Goal: Task Accomplishment & Management: Complete application form

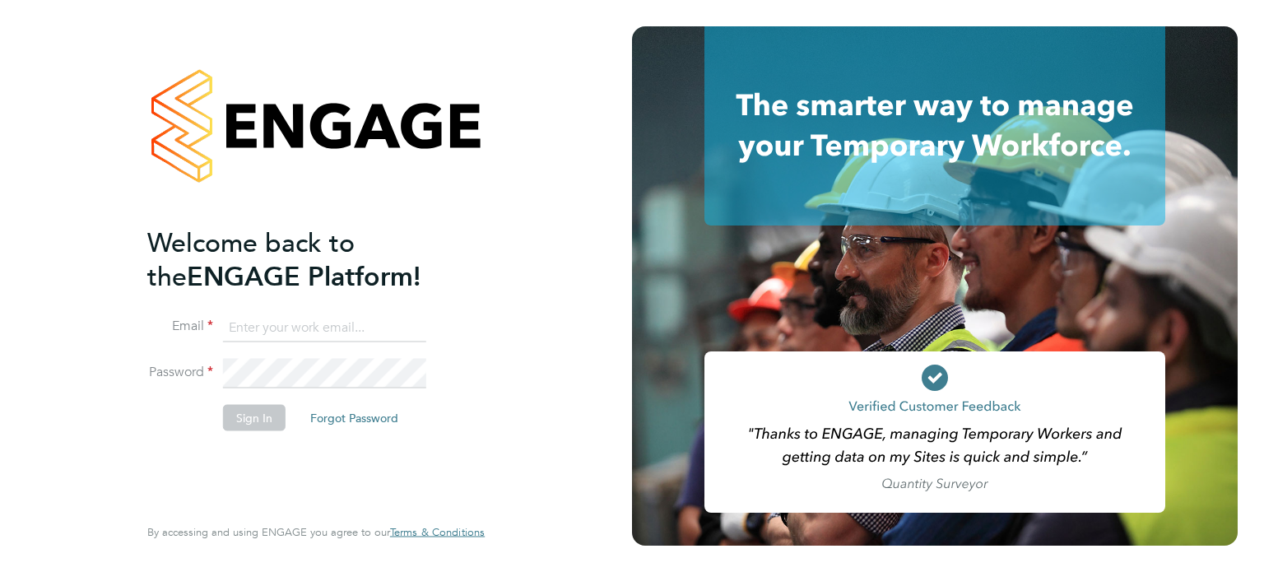
type input "[EMAIL_ADDRESS][DOMAIN_NAME]"
click at [243, 424] on button "Sign In" at bounding box center [254, 417] width 63 height 26
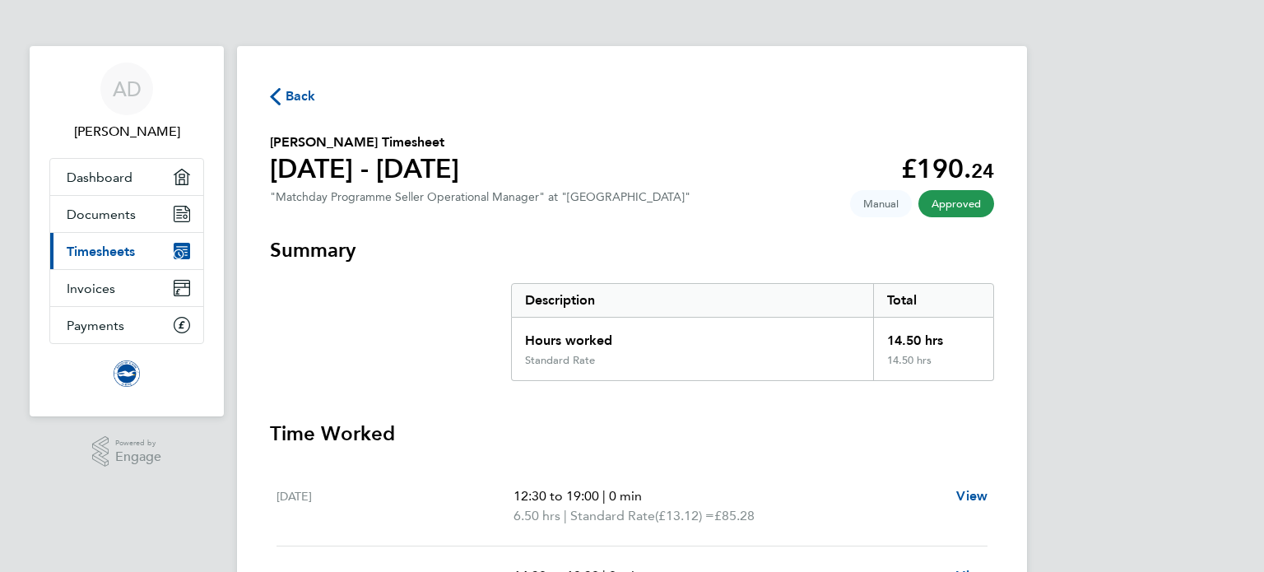
click at [305, 99] on span "Back" at bounding box center [301, 96] width 30 height 20
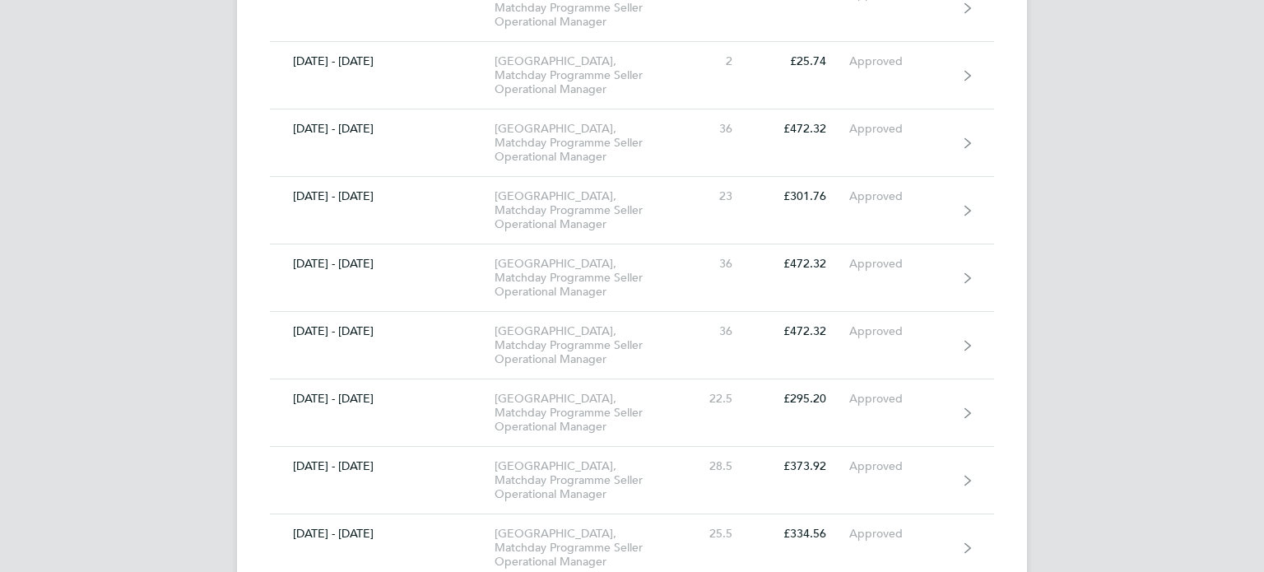
scroll to position [2403, 0]
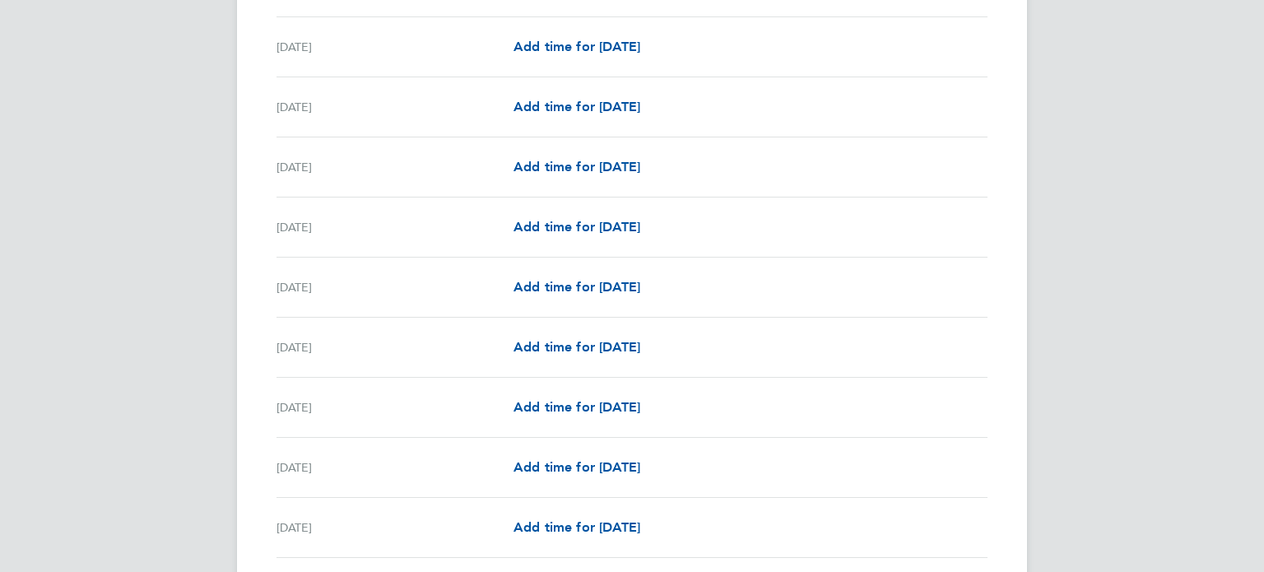
scroll to position [1317, 0]
click at [533, 283] on span "Add time for Fri 19 Sep" at bounding box center [576, 285] width 127 height 16
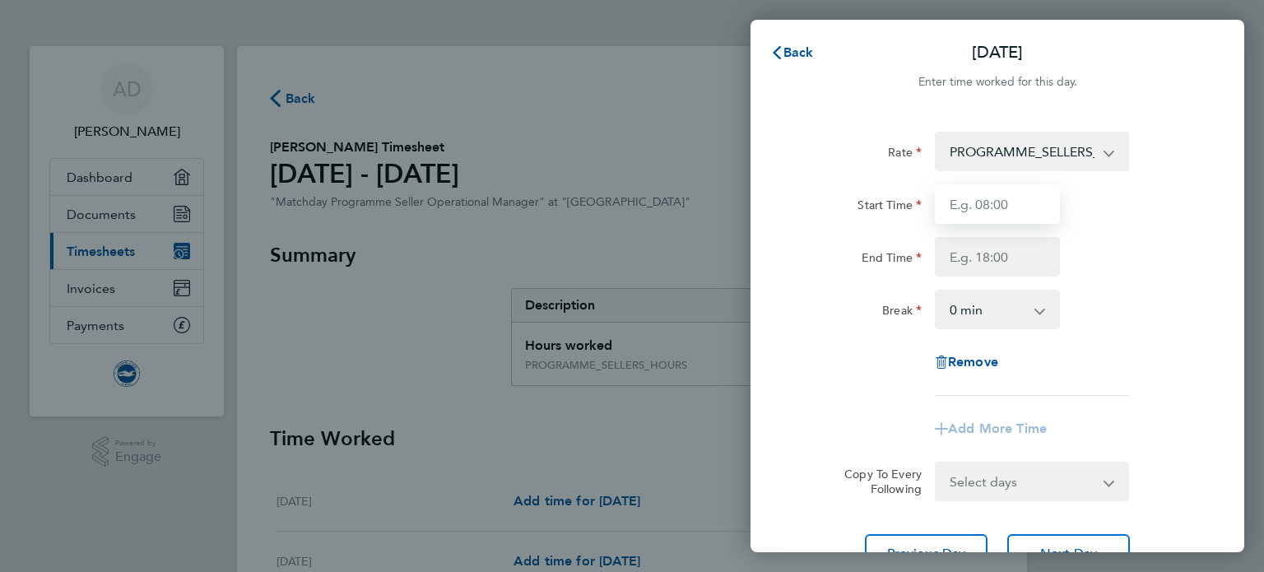
click at [977, 203] on input "Start Time" at bounding box center [997, 203] width 125 height 39
type input "10:30"
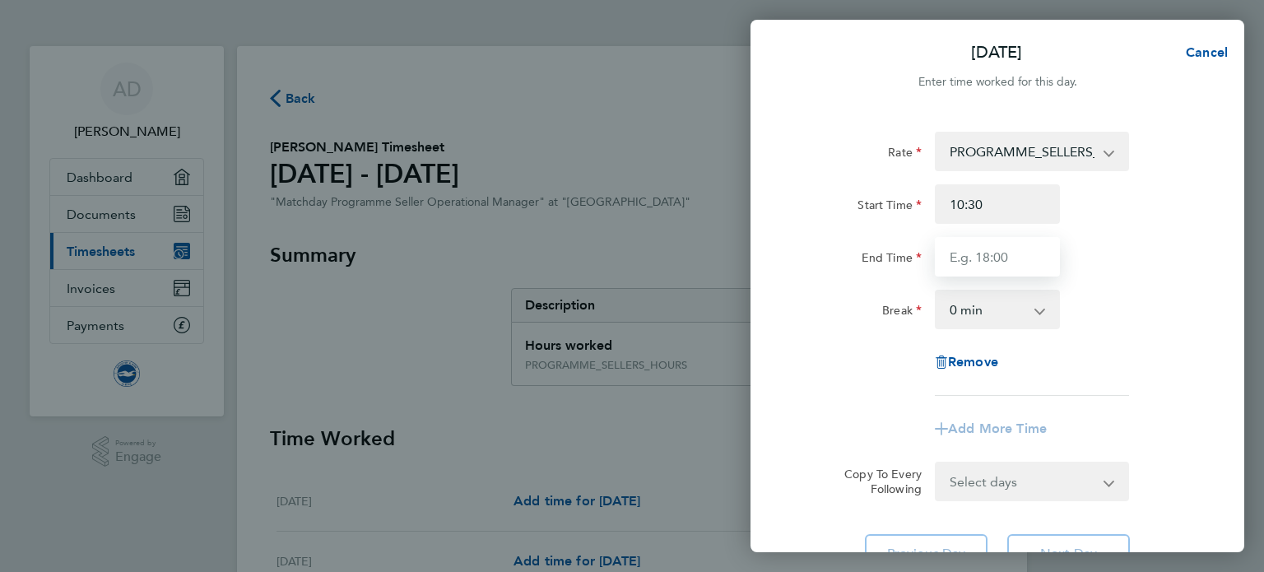
click at [963, 260] on input "End Time" at bounding box center [997, 256] width 125 height 39
type input "15:30"
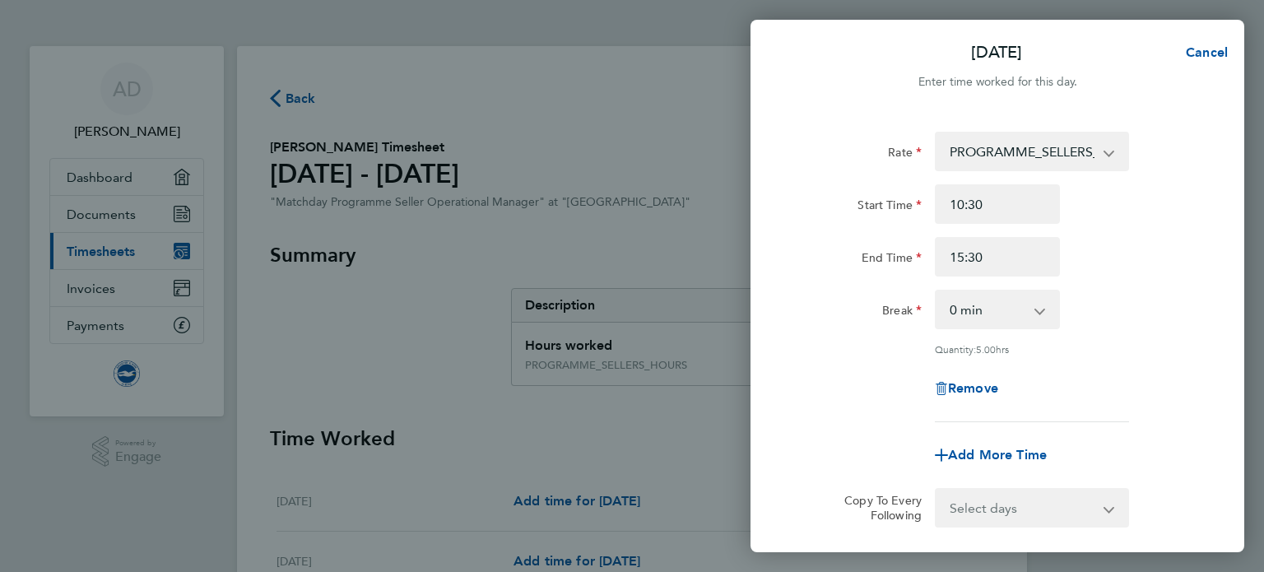
click at [881, 361] on div "Rate PROGRAMME_SELLERS_HOURS - 15.50 Start Time 10:30 End Time 15:30 Break 0 mi…" at bounding box center [998, 277] width 402 height 290
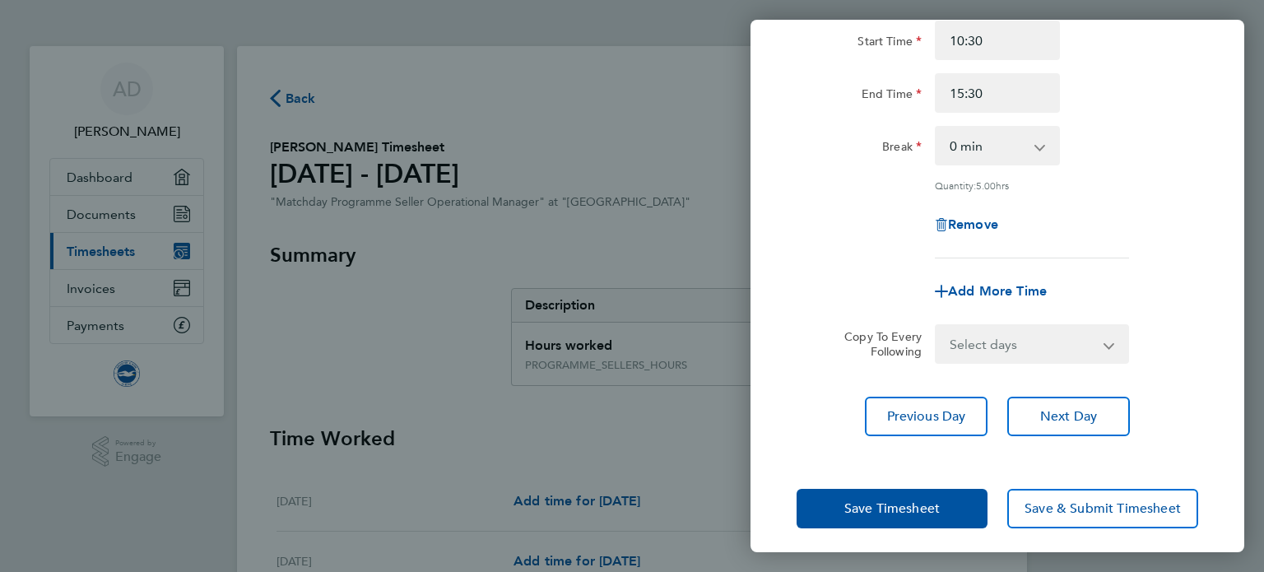
scroll to position [170, 0]
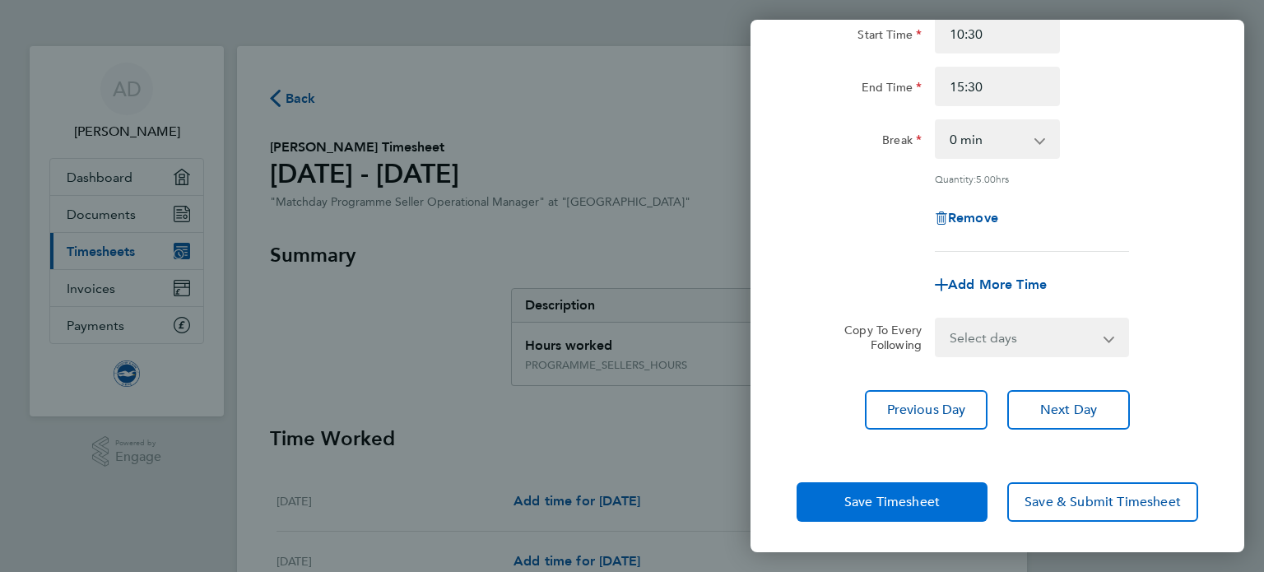
click at [930, 503] on span "Save Timesheet" at bounding box center [891, 502] width 95 height 16
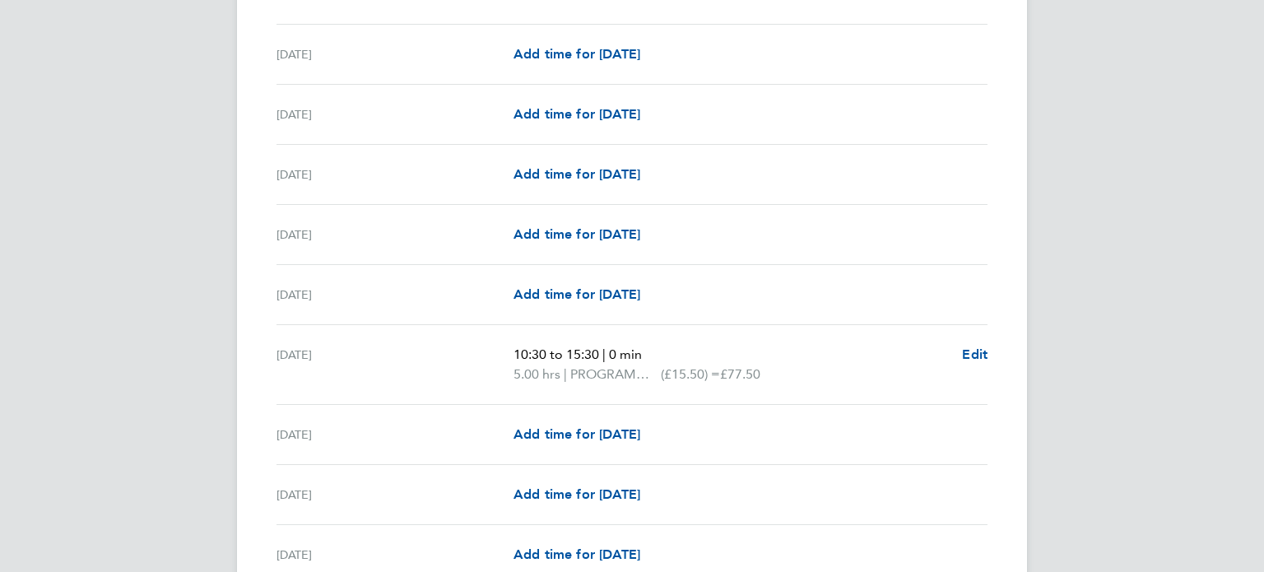
scroll to position [1251, 0]
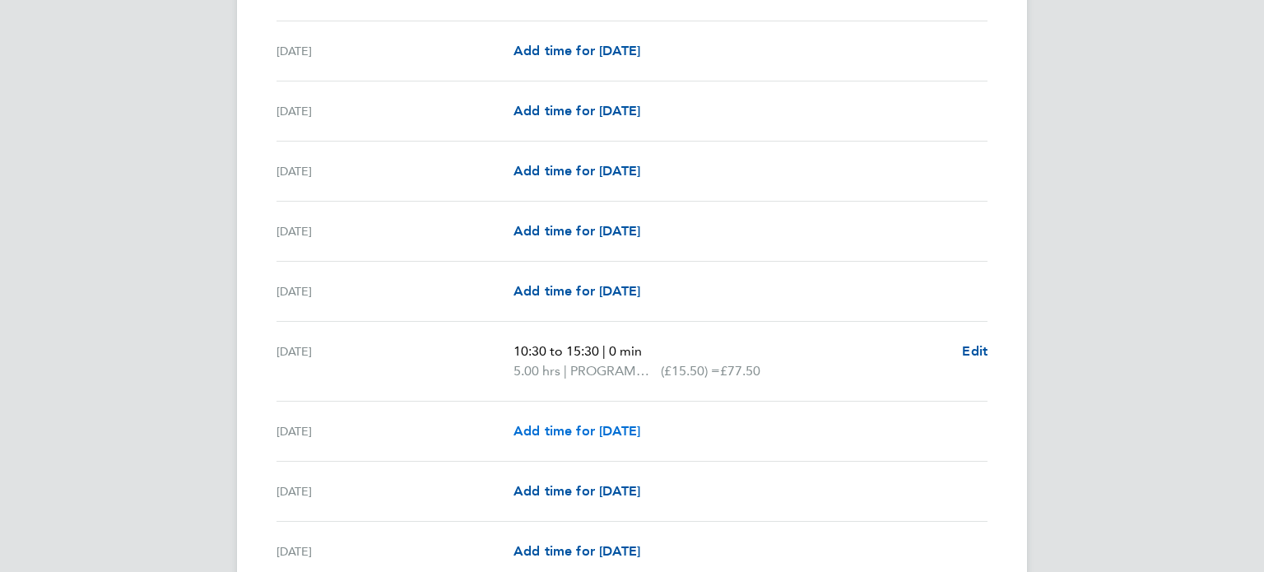
click at [563, 434] on span "Add time for Sat 20 Sep" at bounding box center [576, 431] width 127 height 16
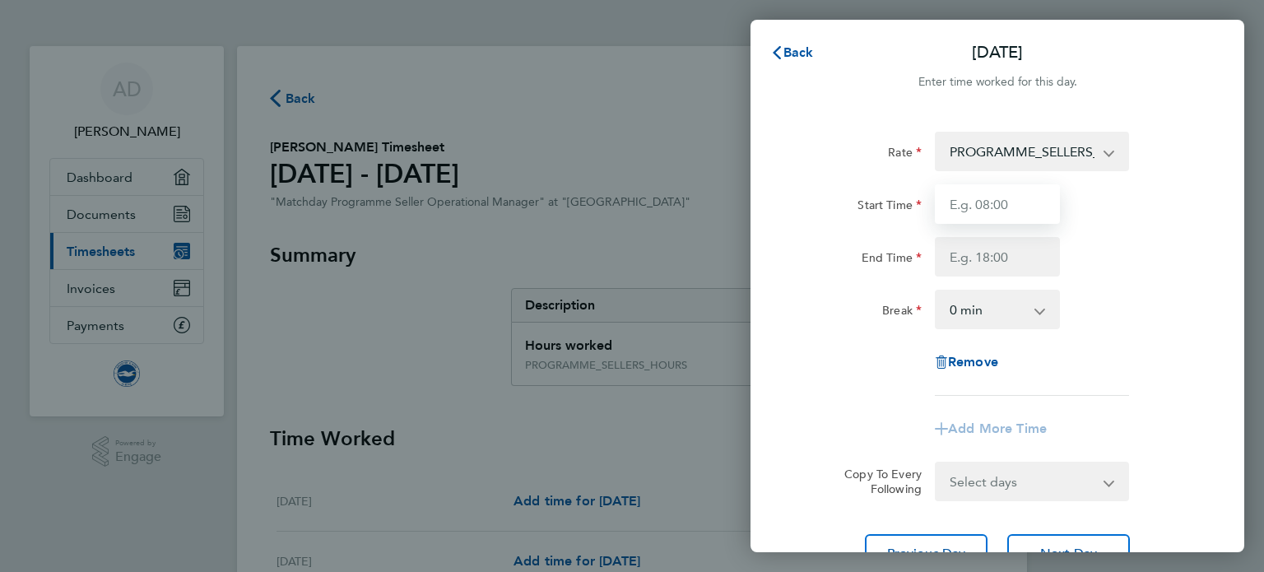
click at [946, 210] on input "Start Time" at bounding box center [997, 203] width 125 height 39
type input "10:30"
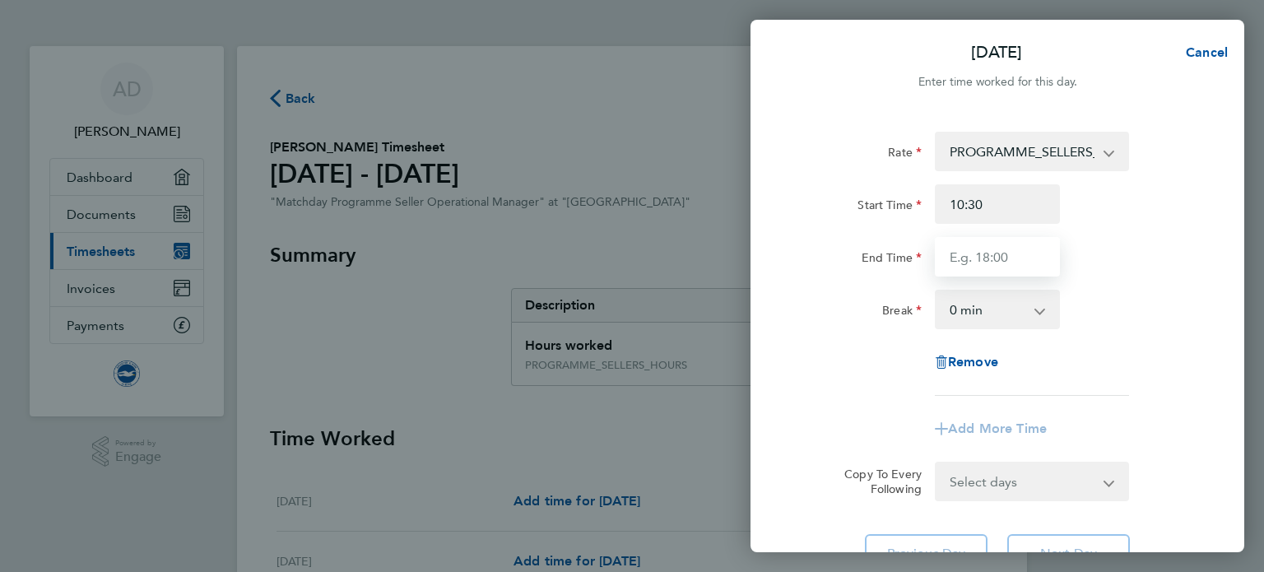
click at [946, 263] on input "End Time" at bounding box center [997, 256] width 125 height 39
type input "15:30"
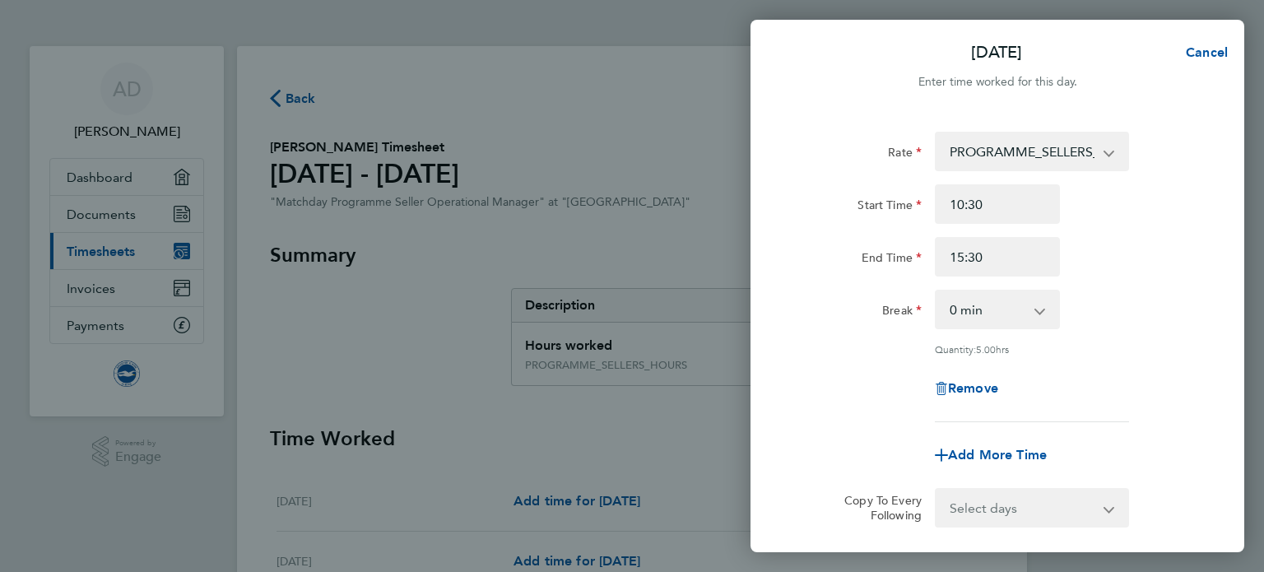
click at [820, 334] on div "Rate PROGRAMME_SELLERS_HOURS - 15.50 Start Time 10:30 End Time 15:30 Break 0 mi…" at bounding box center [998, 277] width 402 height 290
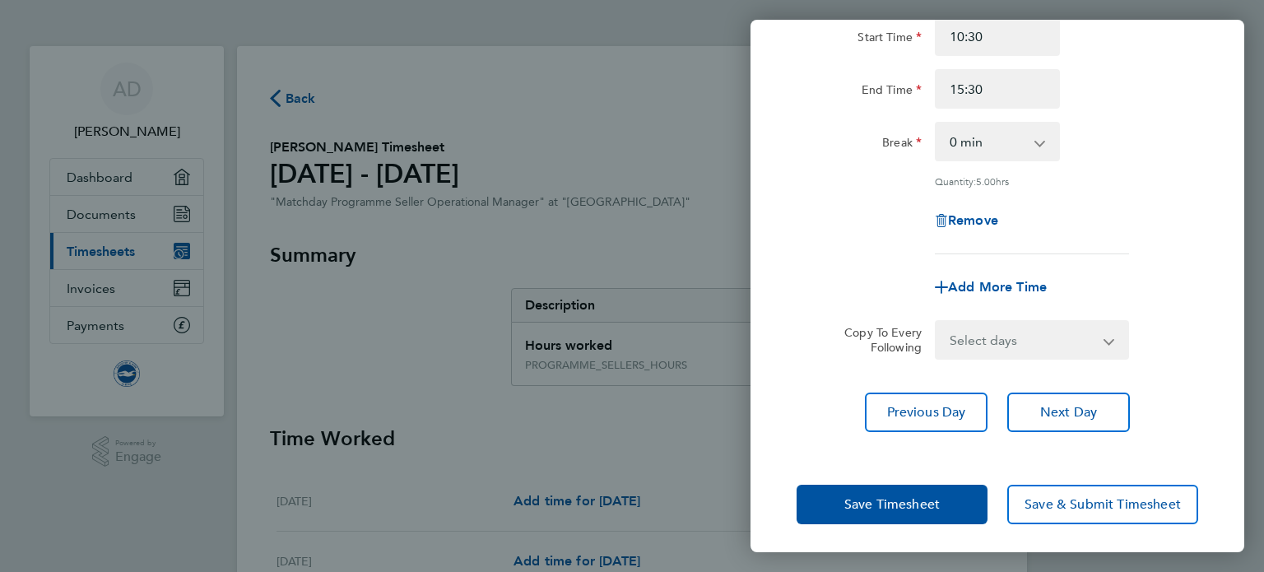
scroll to position [170, 0]
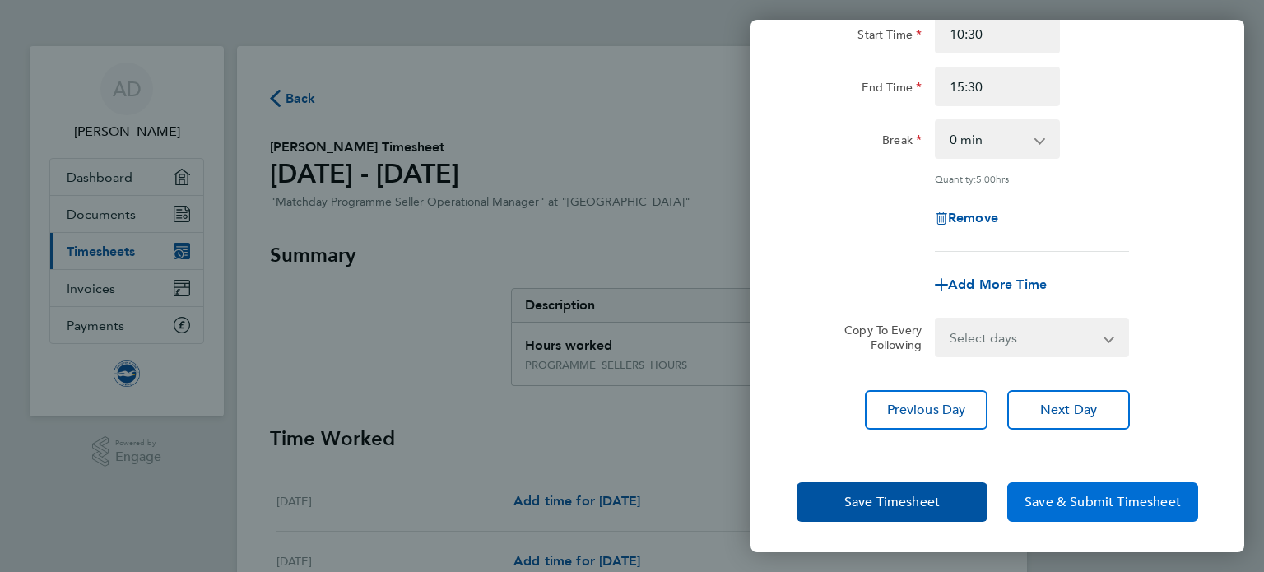
click at [1067, 503] on span "Save & Submit Timesheet" at bounding box center [1103, 502] width 156 height 16
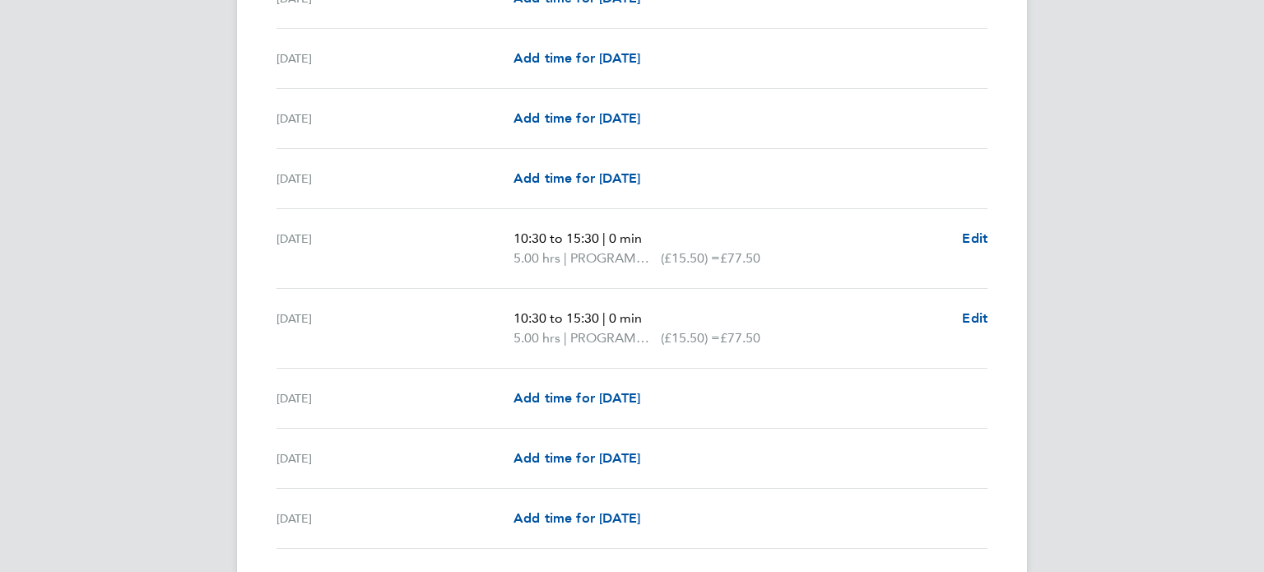
scroll to position [1361, 0]
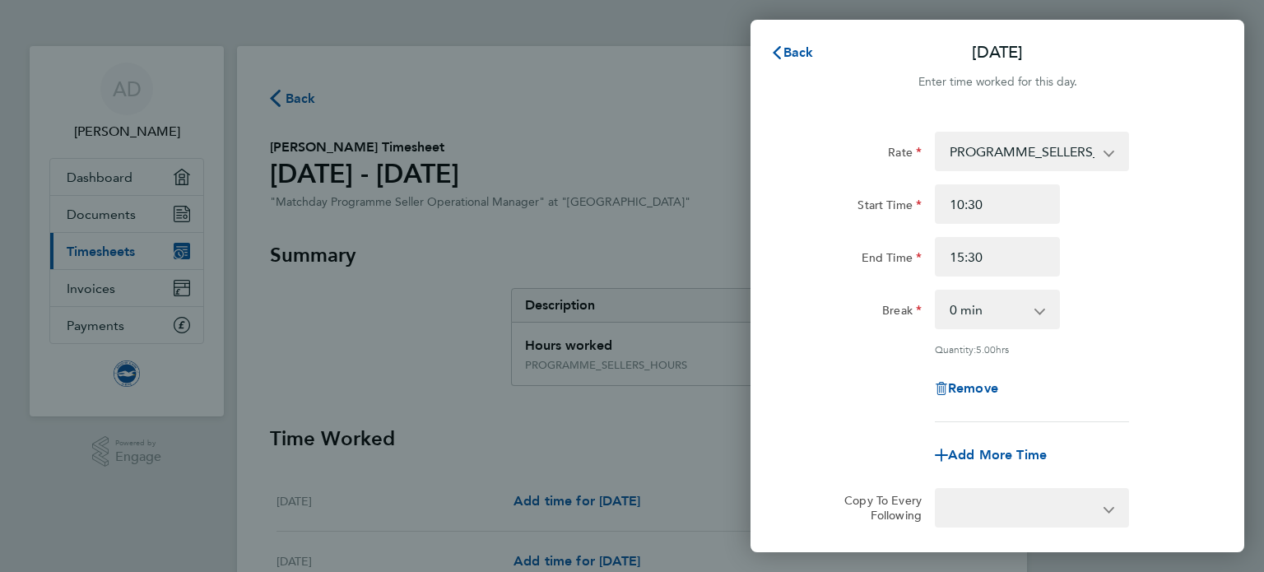
scroll to position [1251, 0]
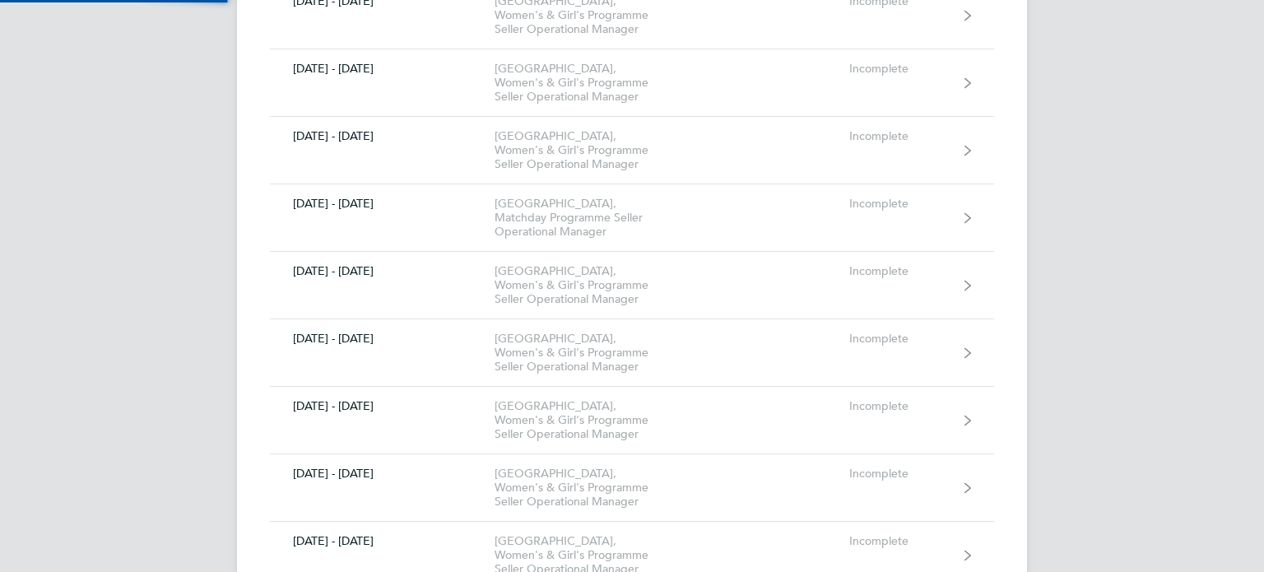
scroll to position [2403, 0]
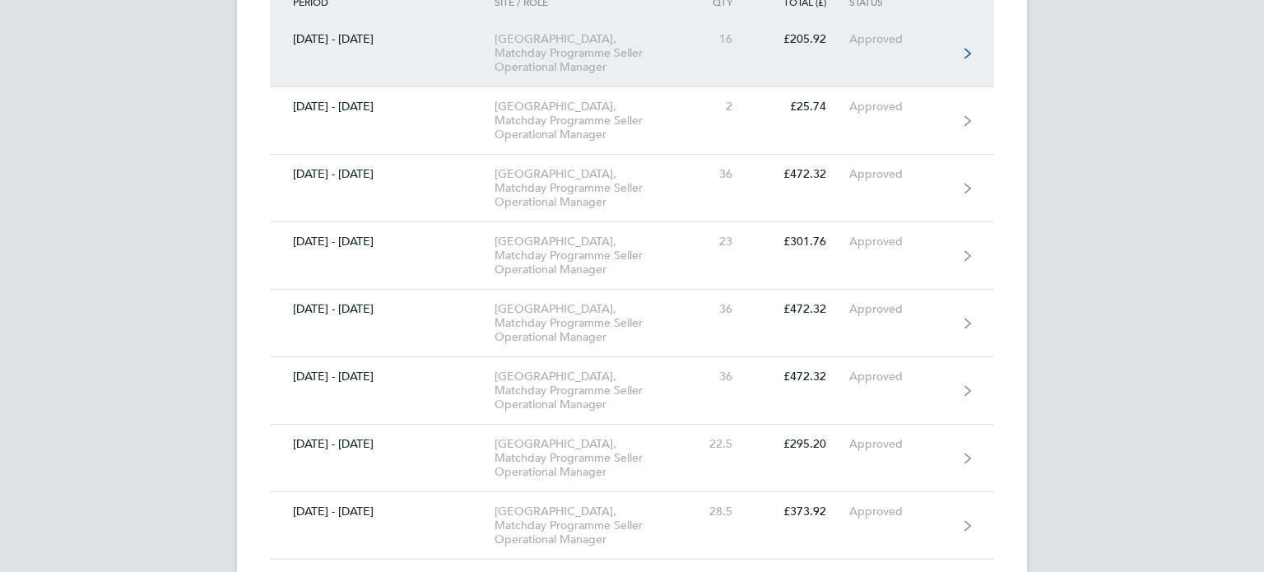
click at [968, 58] on icon at bounding box center [967, 53] width 7 height 10
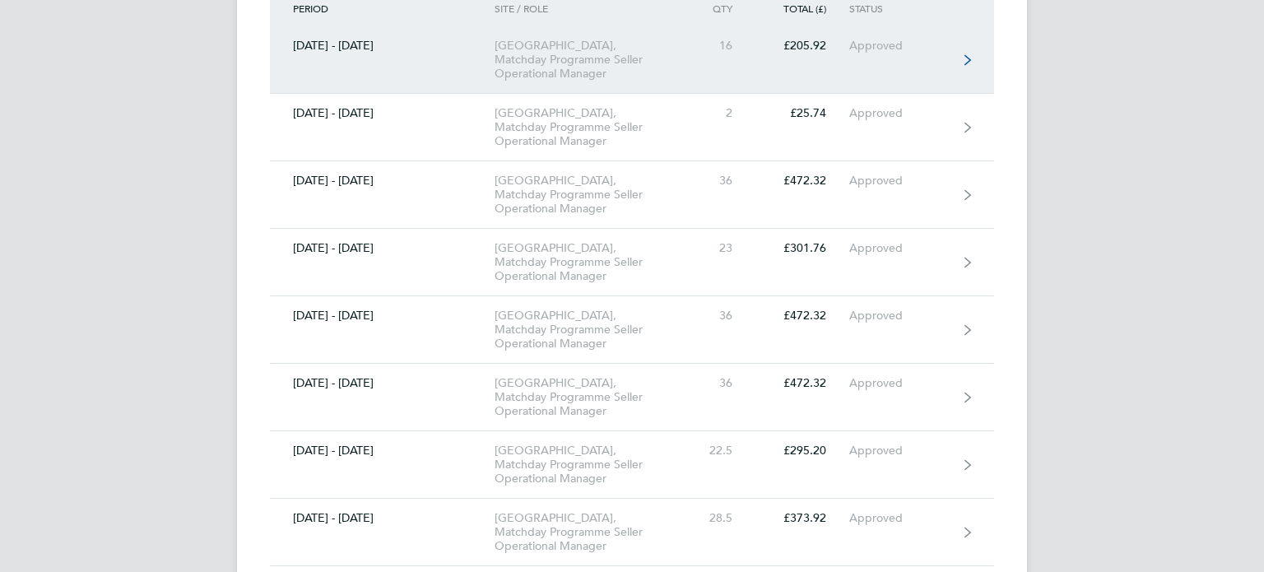
scroll to position [2396, 0]
